Goal: Navigation & Orientation: Find specific page/section

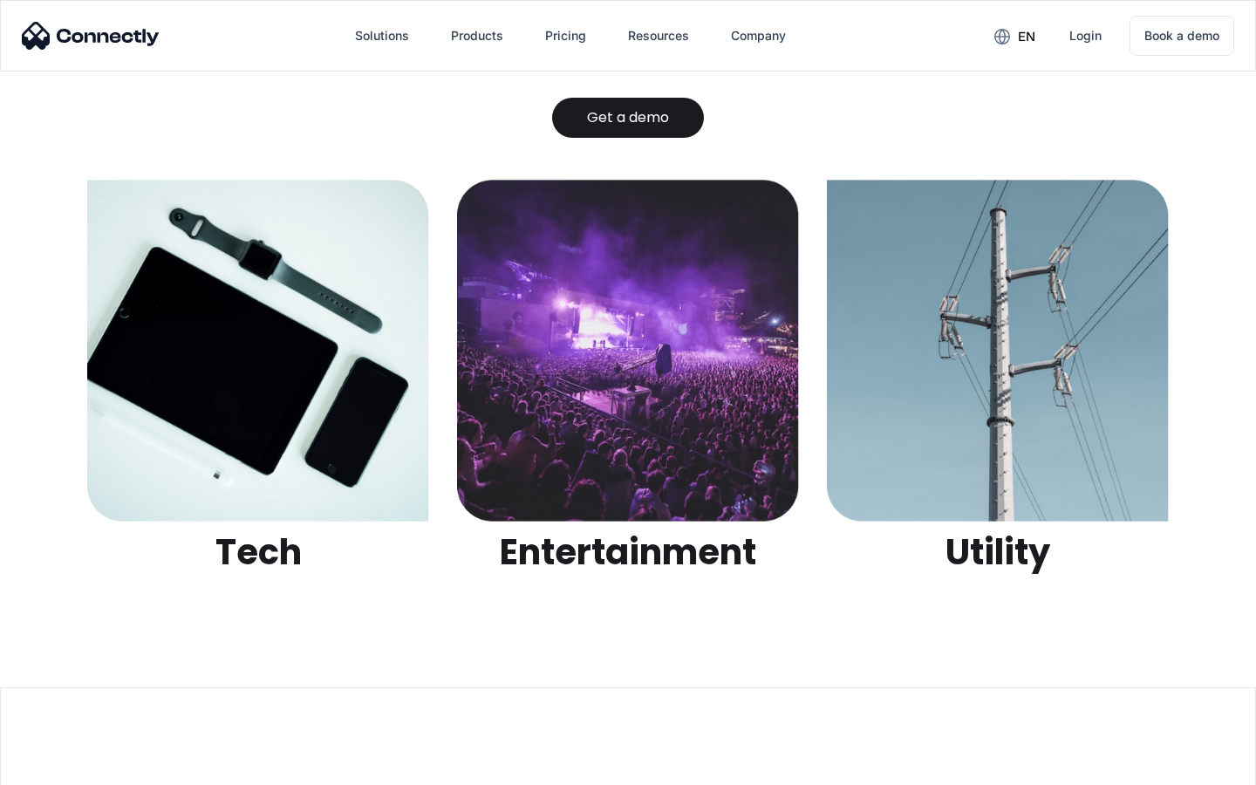
scroll to position [5504, 0]
